Goal: Information Seeking & Learning: Learn about a topic

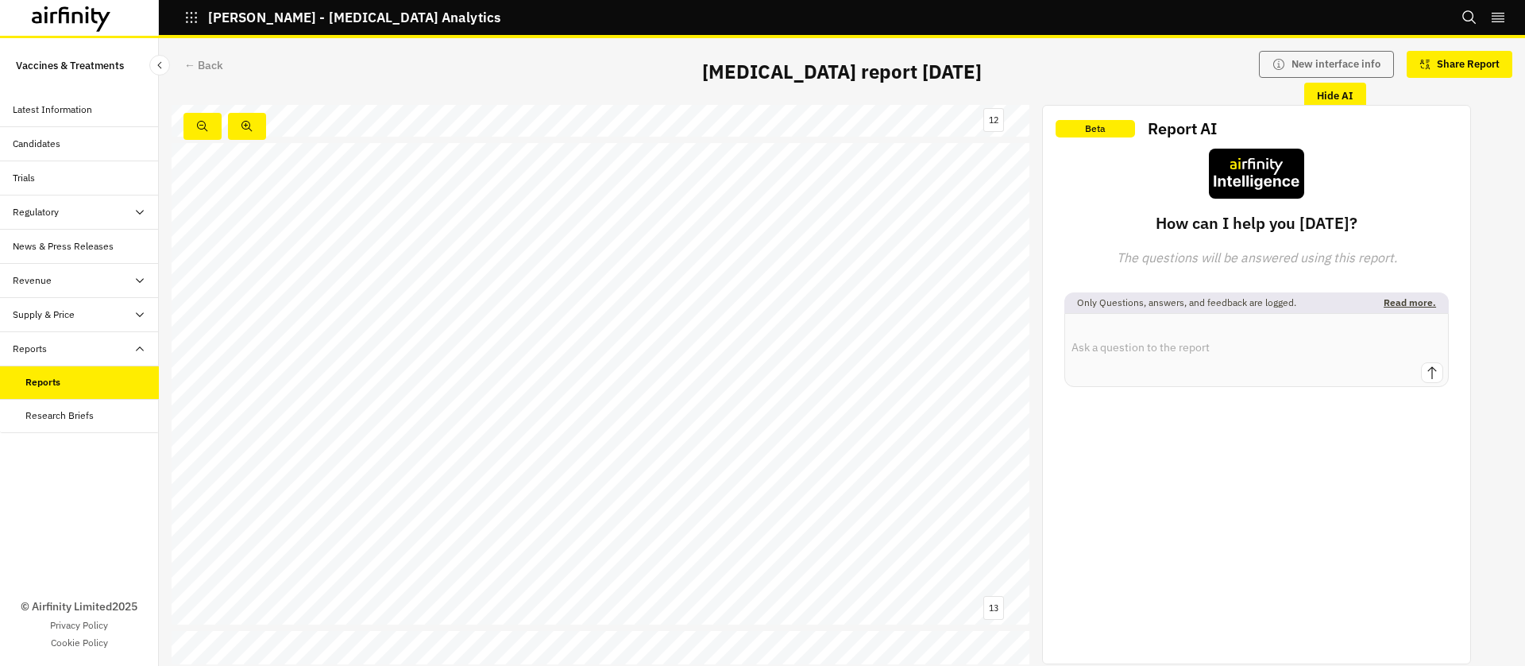
scroll to position [5814, 0]
click at [670, 311] on div "Data: Naylor et al., 2025 Visualisation: Airfinity Potential cost - effectivene…" at bounding box center [601, 386] width 858 height 482
click at [190, 64] on div "← Back" at bounding box center [203, 65] width 39 height 17
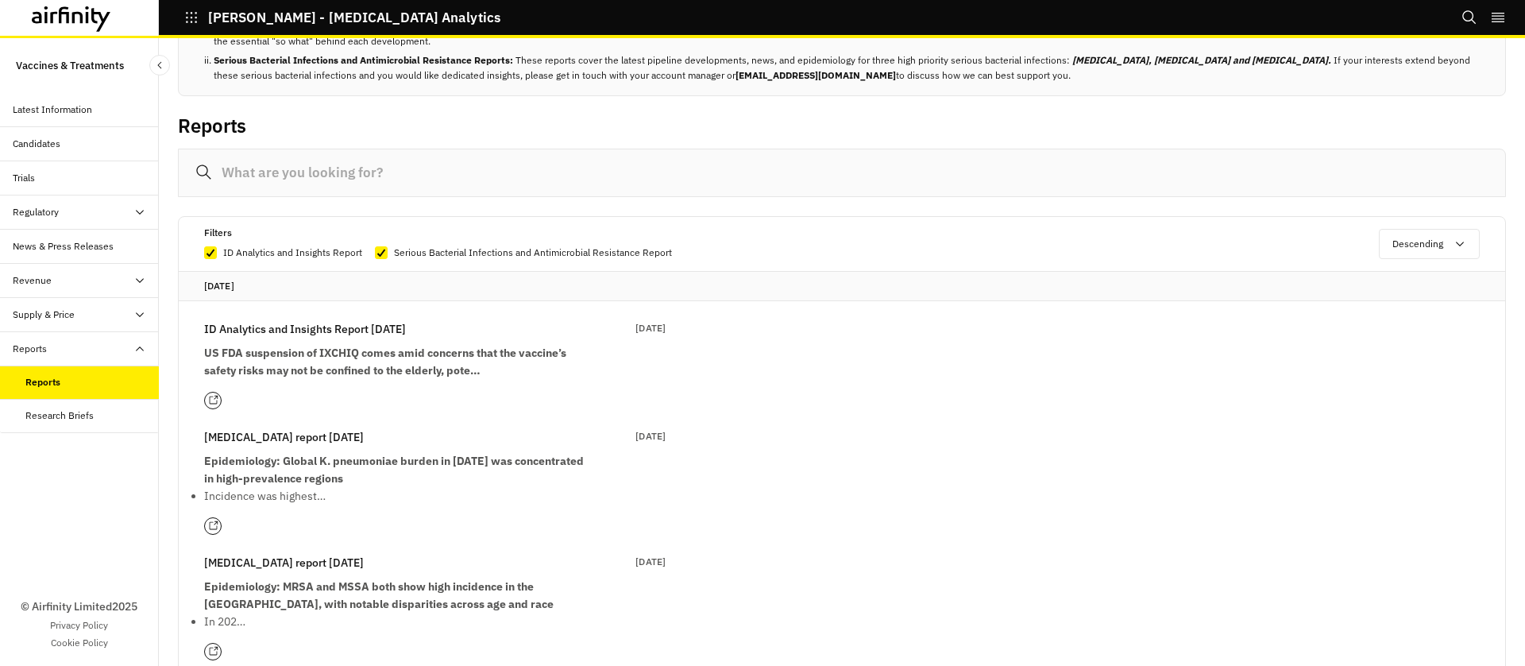
scroll to position [81, 0]
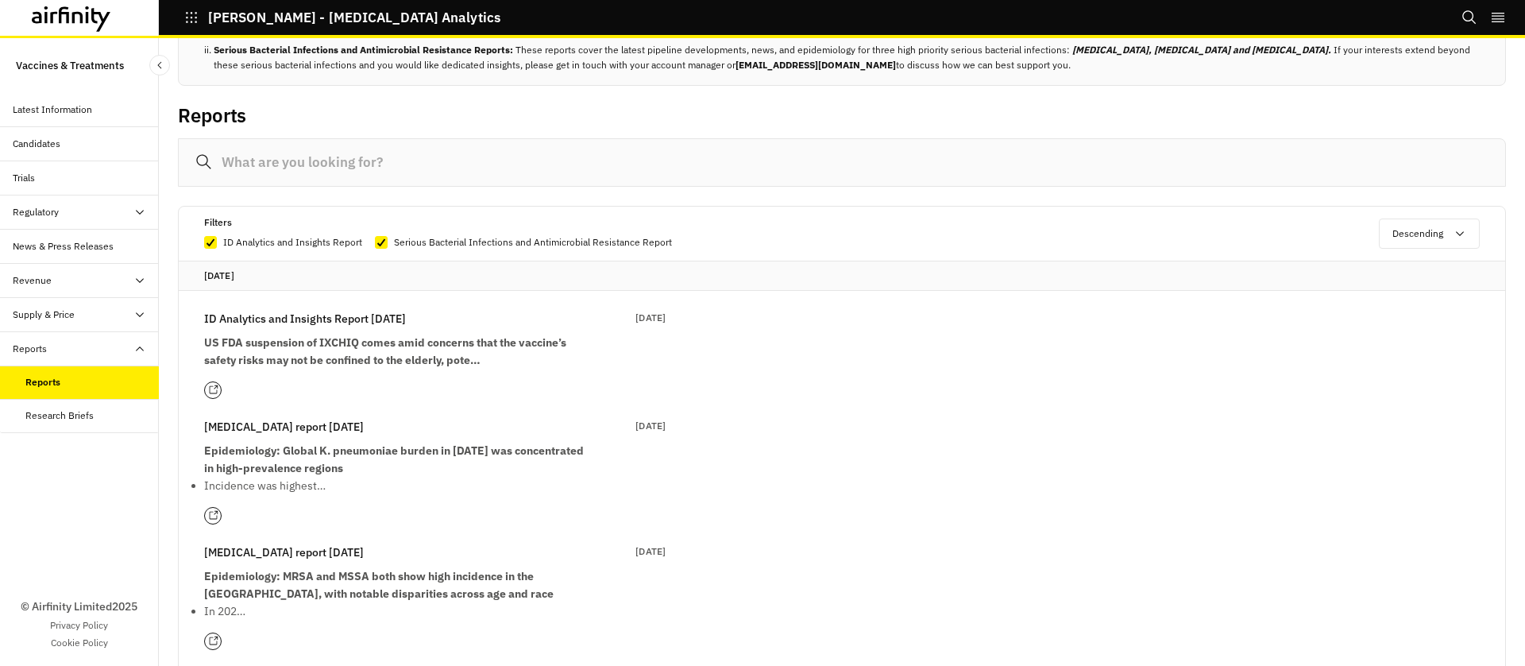
click at [289, 450] on strong "Epidemiology: Global K. pneumoniae burden in 2021 was concentrated in high-prev…" at bounding box center [394, 459] width 380 height 32
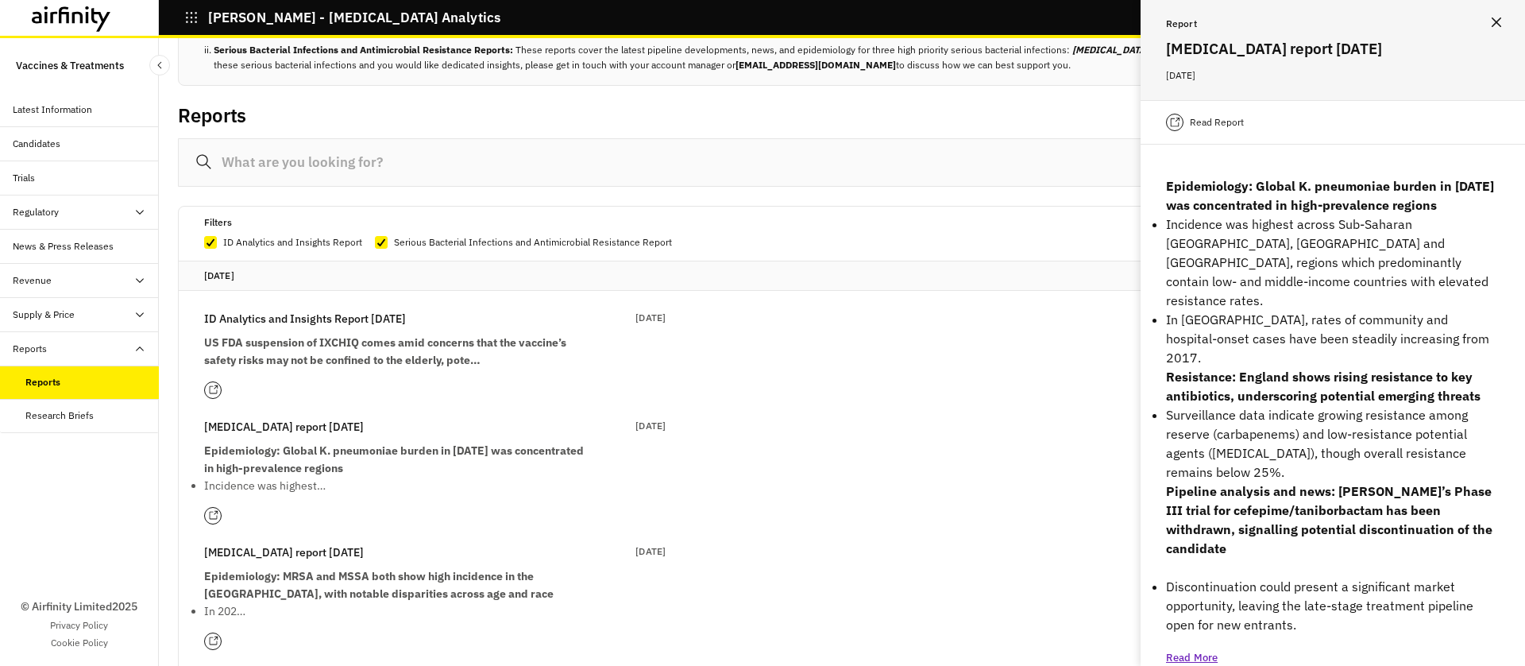
click at [1209, 129] on p "Read Report" at bounding box center [1217, 122] width 54 height 16
